Goal: Information Seeking & Learning: Check status

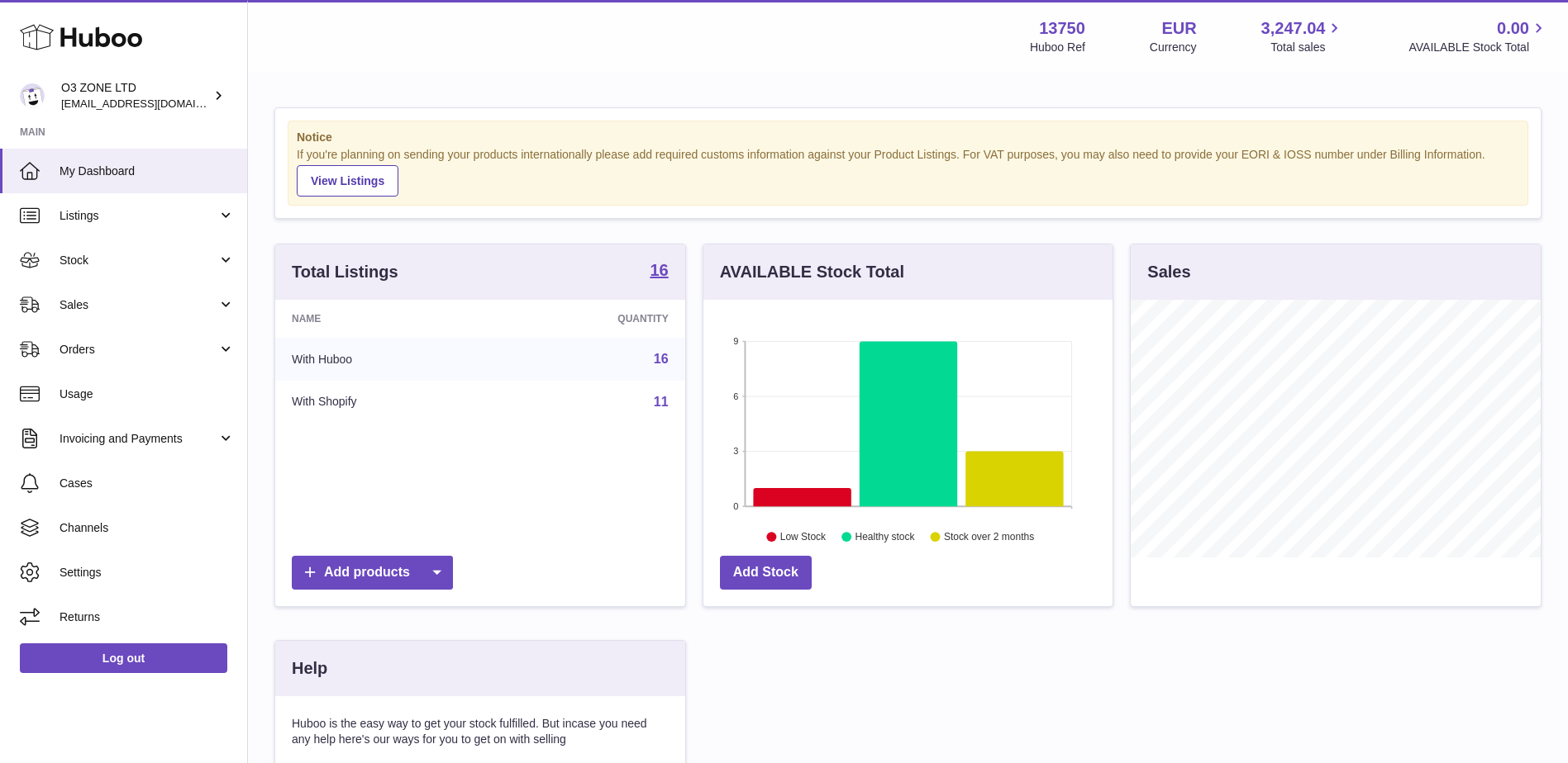
scroll to position [258, 413]
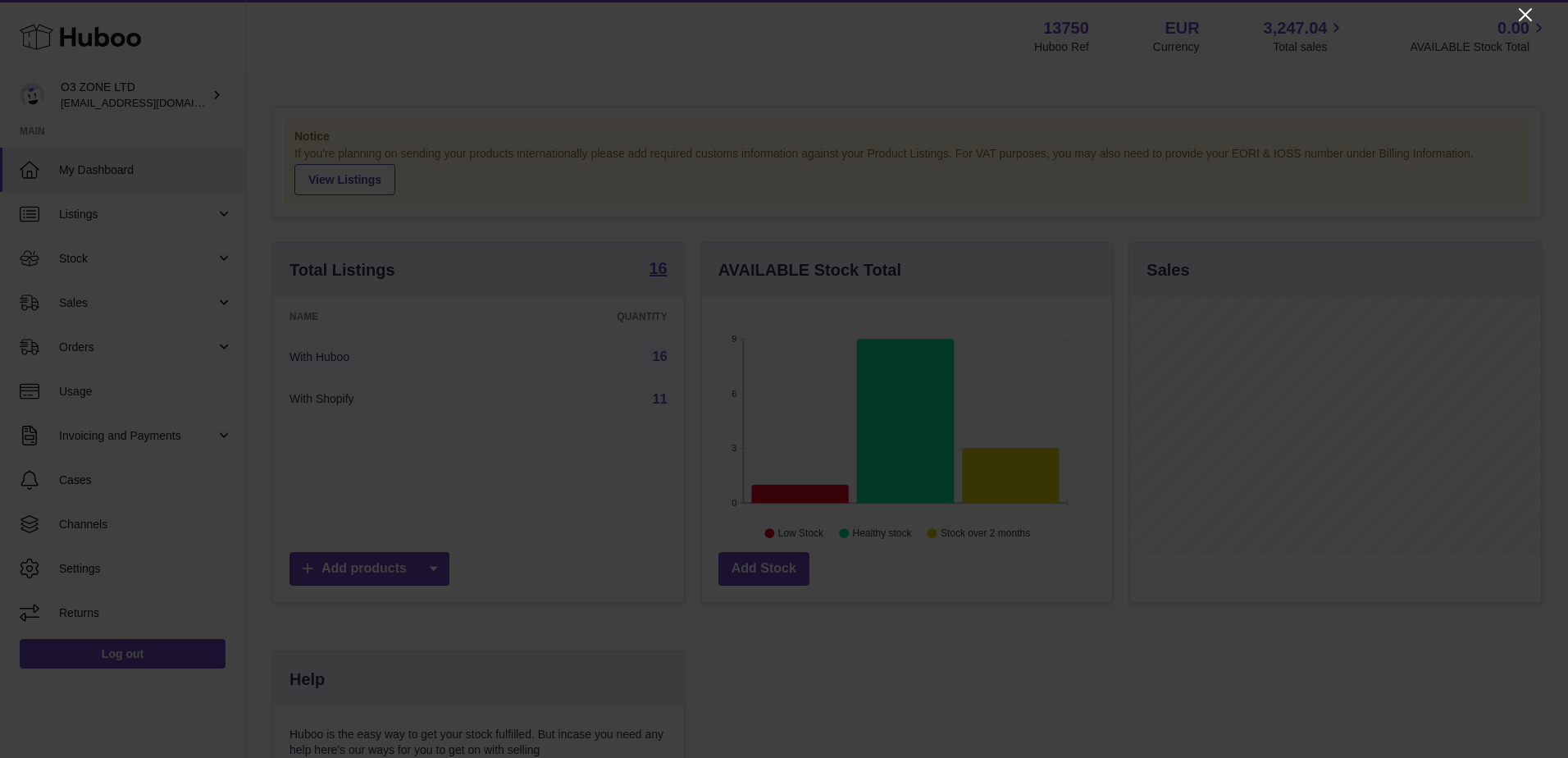
click at [1522, 14] on icon "Close" at bounding box center [1525, 15] width 20 height 20
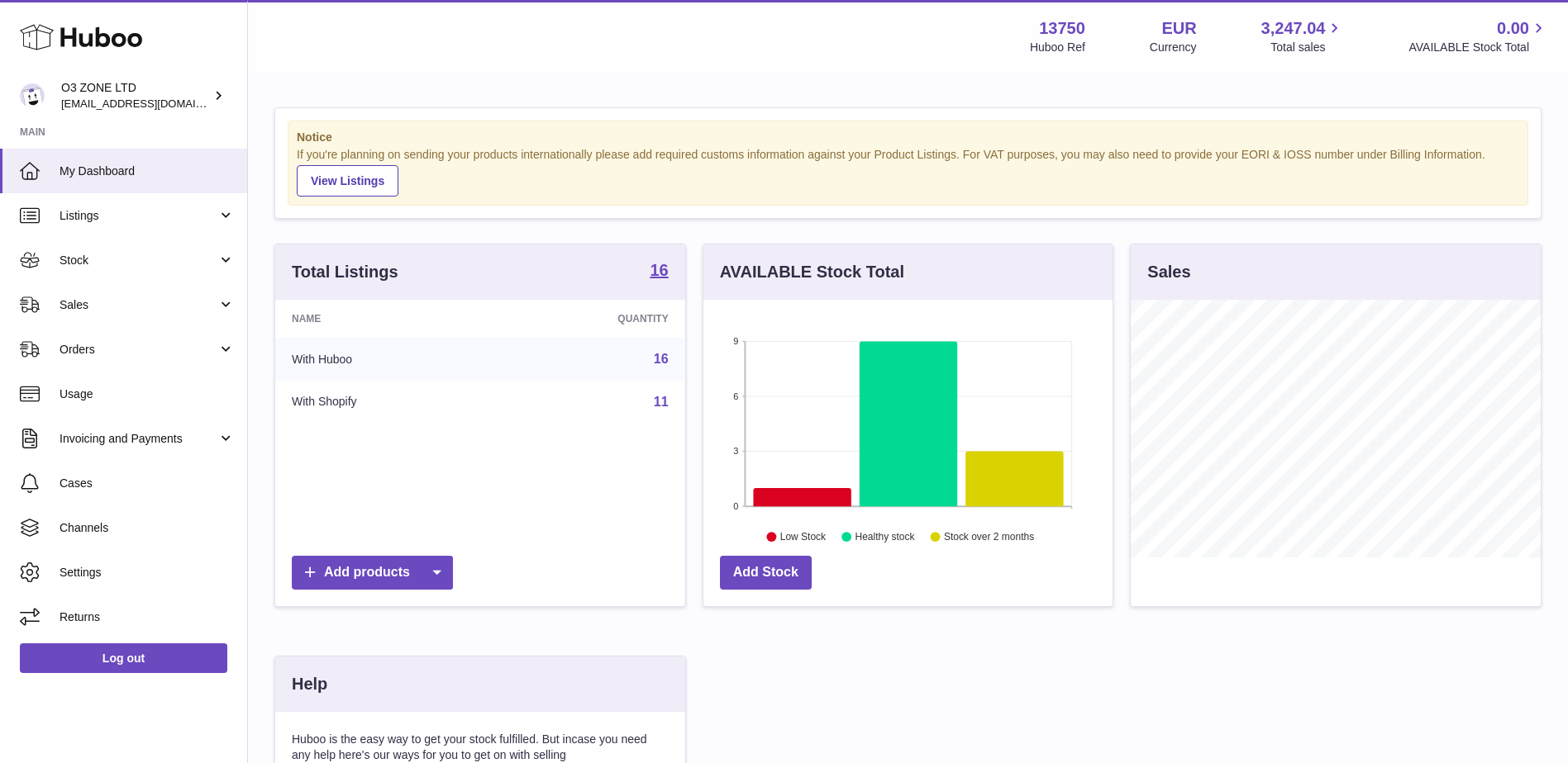
scroll to position [825883, 826106]
click at [78, 291] on link "Sales" at bounding box center [123, 305] width 247 height 45
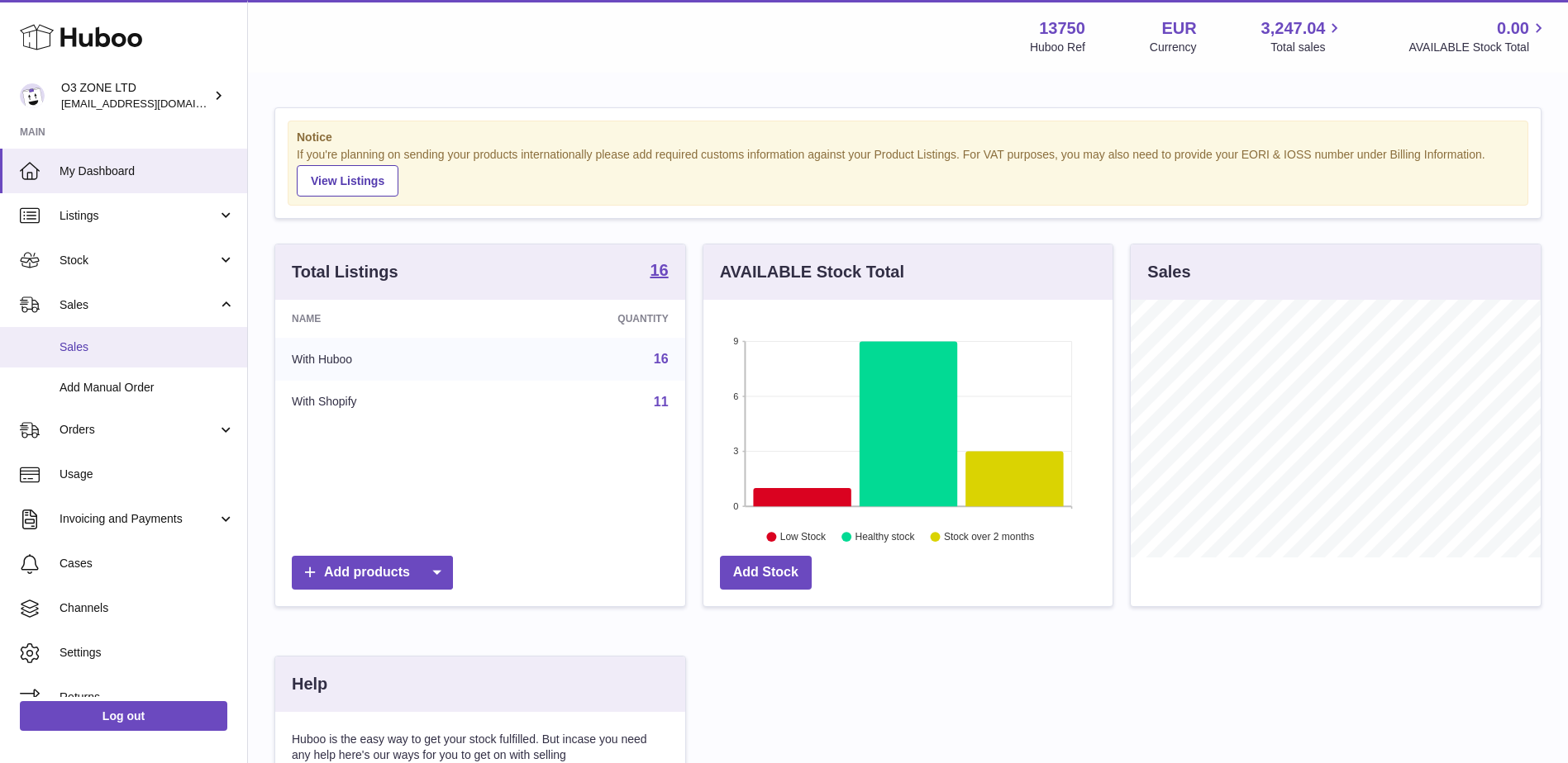
click at [90, 347] on span "Sales" at bounding box center [147, 348] width 176 height 15
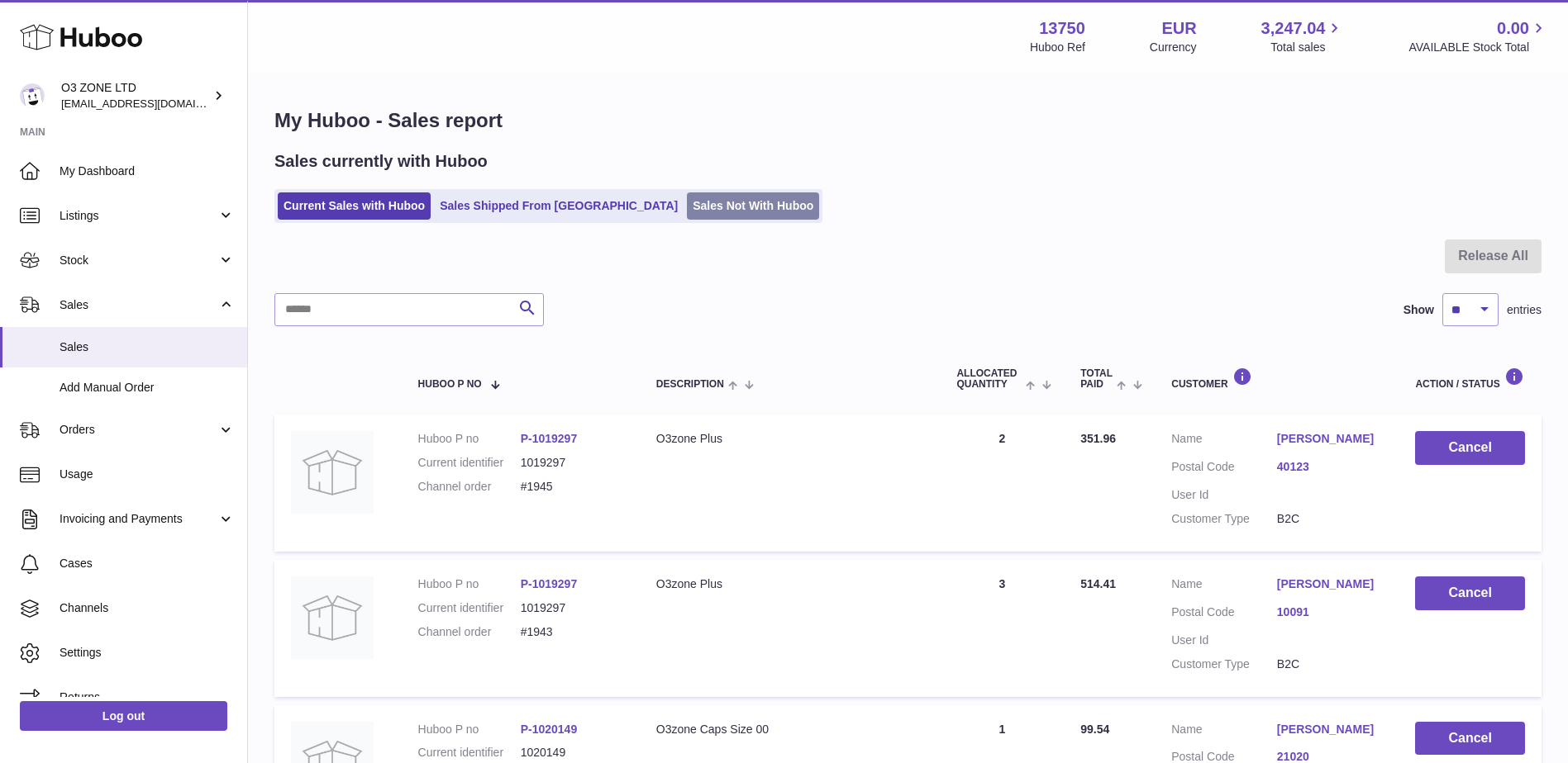
click at [668, 193] on ul "Current Sales with Huboo Sales Shipped From [GEOGRAPHIC_DATA] Sales Not With Hu…" at bounding box center [548, 206] width 548 height 34
drag, startPoint x: 668, startPoint y: 193, endPoint x: 673, endPoint y: 204, distance: 12.1
click at [687, 204] on link "Sales Not With Huboo" at bounding box center [753, 206] width 133 height 28
